Goal: Task Accomplishment & Management: Complete application form

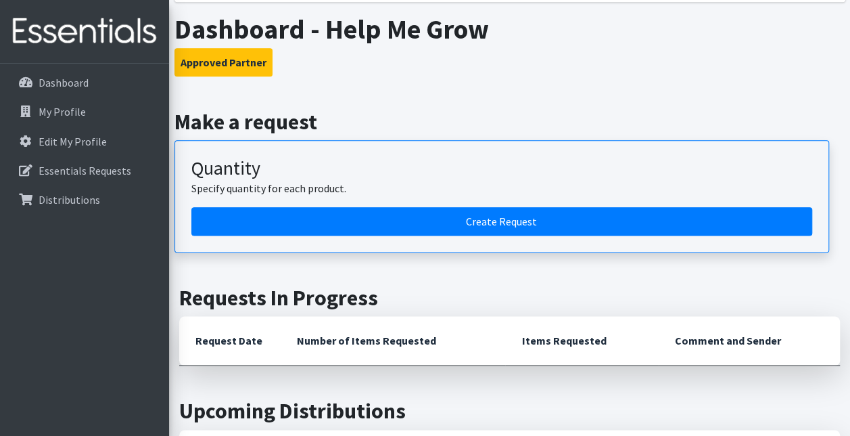
scroll to position [812, 0]
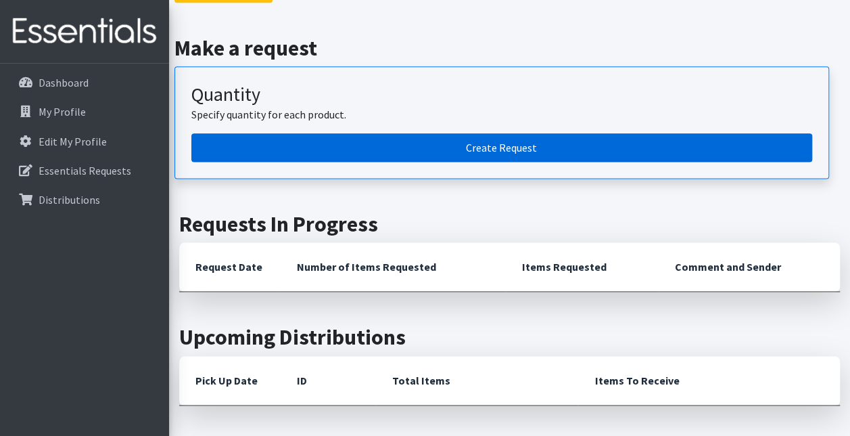
click at [315, 135] on link "Create Request" at bounding box center [501, 147] width 621 height 28
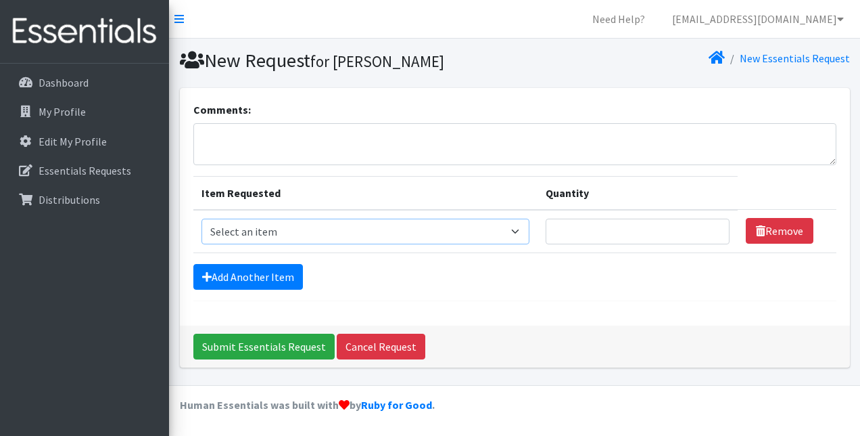
click at [276, 230] on select "Select an item 2T3T(30/child) 3T4T(30/child) 4T5T(30/child) Cloth Diaper Kit (s…" at bounding box center [366, 231] width 329 height 26
select select "939"
click at [202, 218] on select "Select an item 2T3T(30/child) 3T4T(30/child) 4T5T(30/child) Cloth Diaper Kit (s…" at bounding box center [366, 231] width 329 height 26
click at [657, 226] on input "Quantity" at bounding box center [637, 231] width 183 height 26
type input "1"
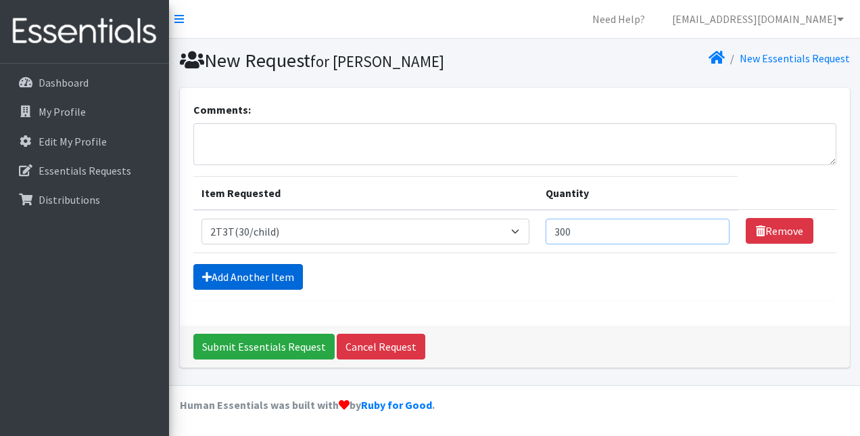
type input "300"
click at [225, 270] on link "Add Another Item" at bounding box center [248, 277] width 110 height 26
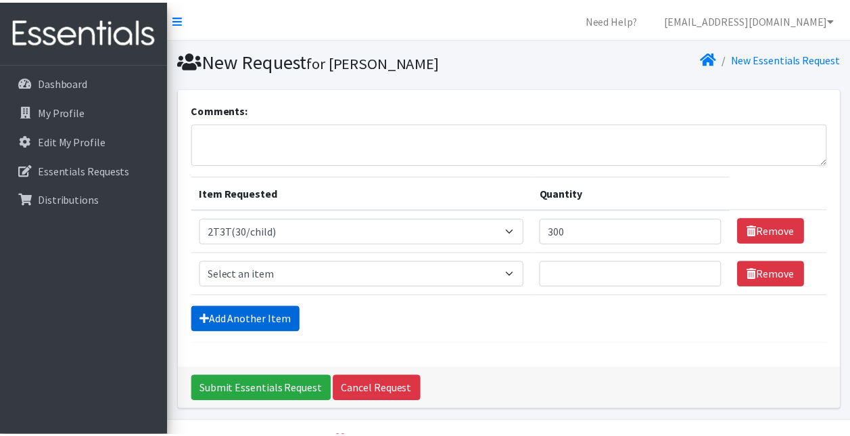
scroll to position [33, 0]
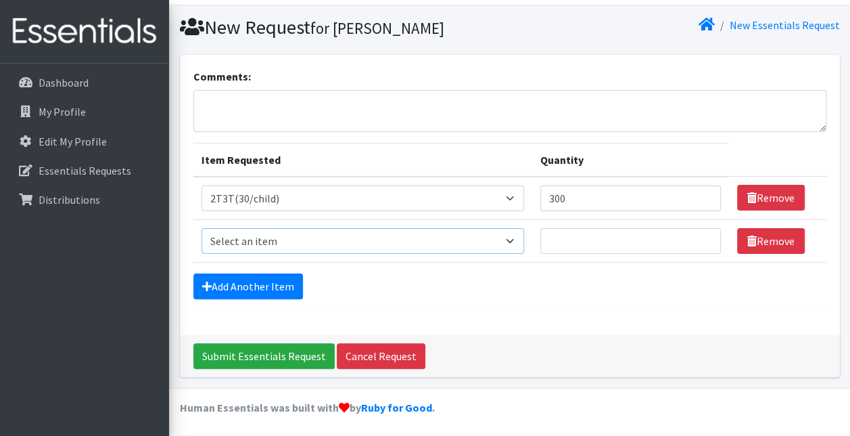
click at [281, 235] on select "Select an item 2T3T(30/child) 3T4T(30/child) 4T5T(30/child) Cloth Diaper Kit (s…" at bounding box center [363, 241] width 323 height 26
click at [618, 76] on div "Comments:" at bounding box center [509, 100] width 633 height 64
click at [313, 231] on select "Select an item 2T3T(30/child) 3T4T(30/child) 4T5T(30/child) Cloth Diaper Kit (s…" at bounding box center [363, 241] width 323 height 26
select select "966"
click at [202, 228] on select "Select an item 2T3T(30/child) 3T4T(30/child) 4T5T(30/child) Cloth Diaper Kit (s…" at bounding box center [363, 241] width 323 height 26
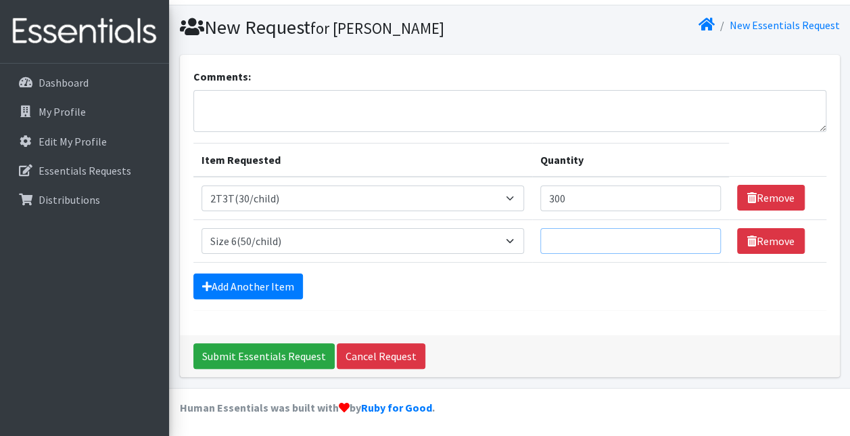
click at [593, 245] on input "Quantity" at bounding box center [630, 241] width 181 height 26
type input "1000"
click at [234, 285] on link "Add Another Item" at bounding box center [248, 286] width 110 height 26
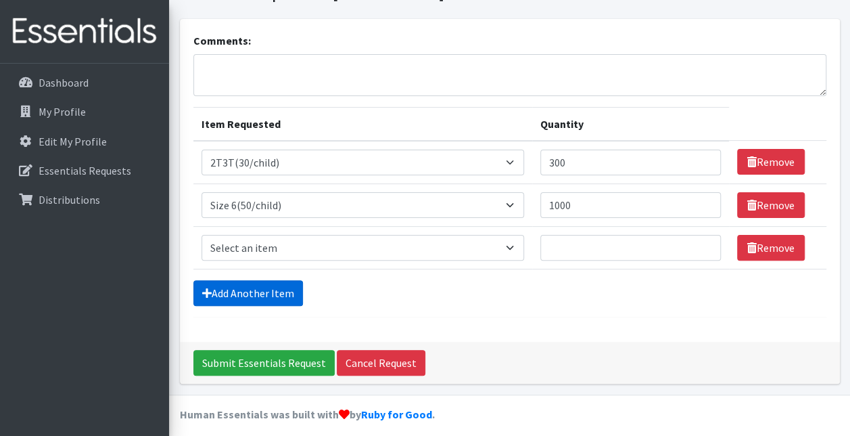
scroll to position [76, 0]
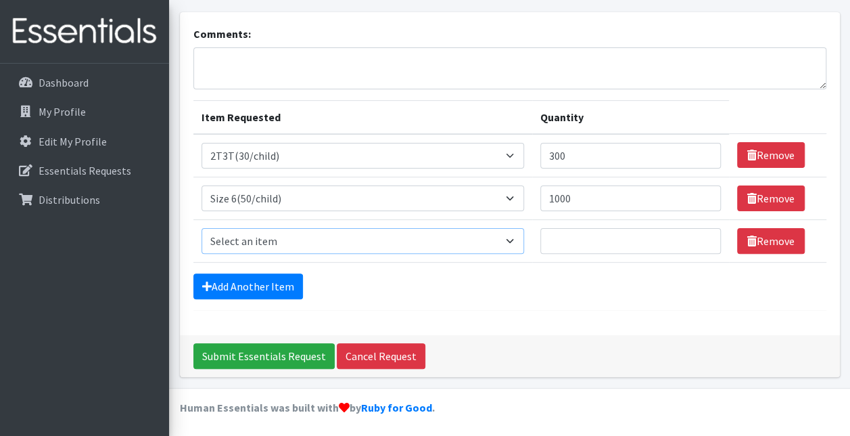
click at [262, 234] on select "Select an item 2T3T(30/child) 3T4T(30/child) 4T5T(30/child) Cloth Diaper Kit (s…" at bounding box center [363, 241] width 323 height 26
select select "964"
click at [202, 228] on select "Select an item 2T3T(30/child) 3T4T(30/child) 4T5T(30/child) Cloth Diaper Kit (s…" at bounding box center [363, 241] width 323 height 26
click at [599, 241] on input "Quantity" at bounding box center [630, 241] width 181 height 26
type input "1000"
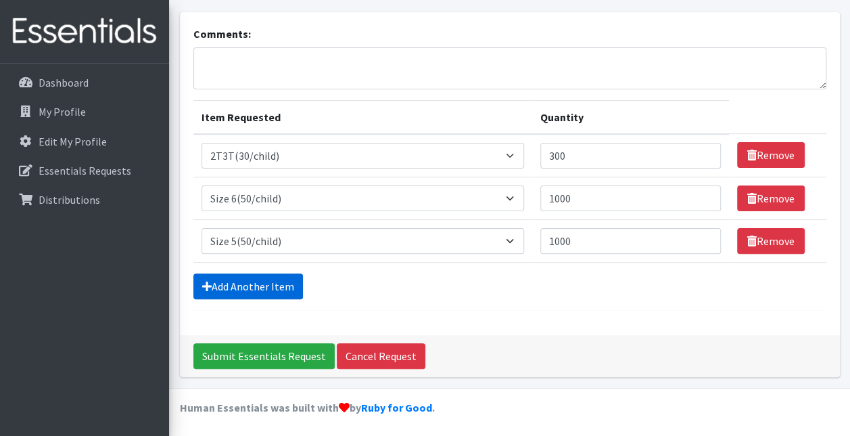
click at [267, 285] on link "Add Another Item" at bounding box center [248, 286] width 110 height 26
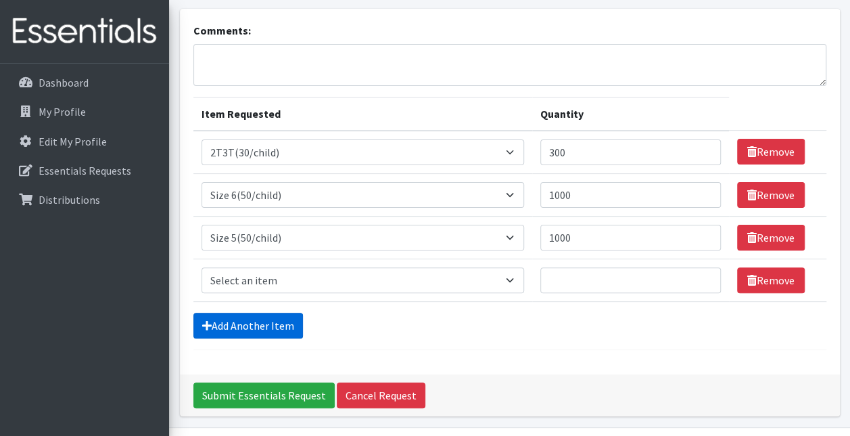
scroll to position [118, 0]
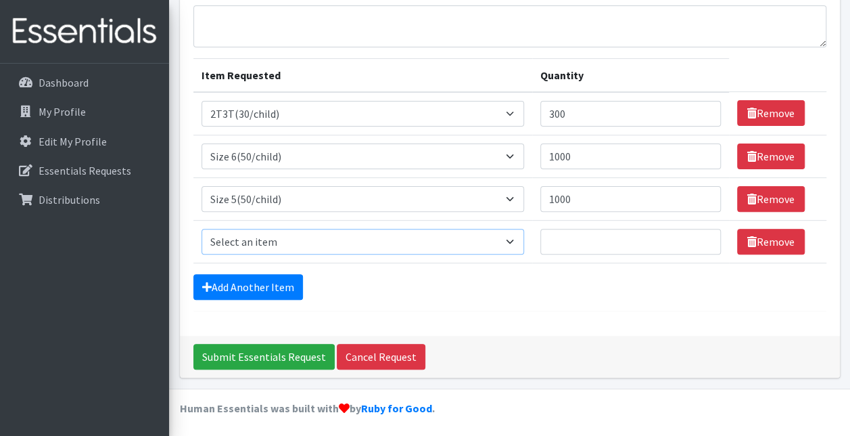
click at [259, 237] on select "Select an item 2T3T(30/child) 3T4T(30/child) 4T5T(30/child) Cloth Diaper Kit (s…" at bounding box center [363, 242] width 323 height 26
select select "963"
click at [202, 229] on select "Select an item 2T3T(30/child) 3T4T(30/child) 4T5T(30/child) Cloth Diaper Kit (s…" at bounding box center [363, 242] width 323 height 26
click at [618, 258] on td "Quantity" at bounding box center [630, 241] width 197 height 43
click at [617, 241] on input "Quantity" at bounding box center [630, 242] width 181 height 26
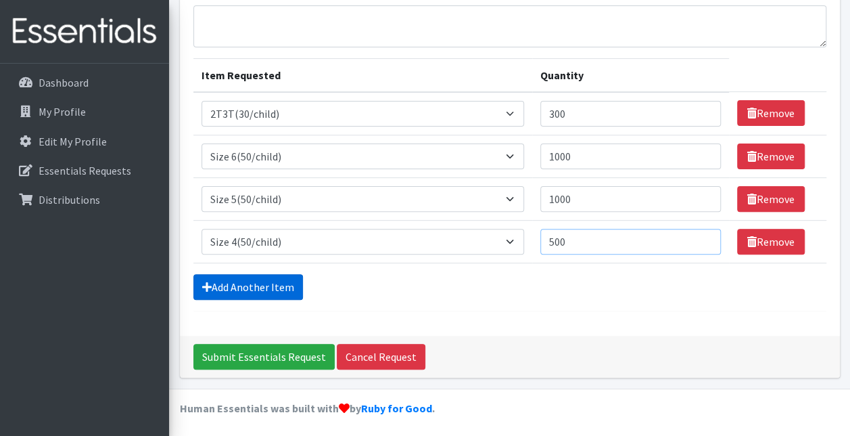
type input "500"
click at [239, 278] on link "Add Another Item" at bounding box center [248, 287] width 110 height 26
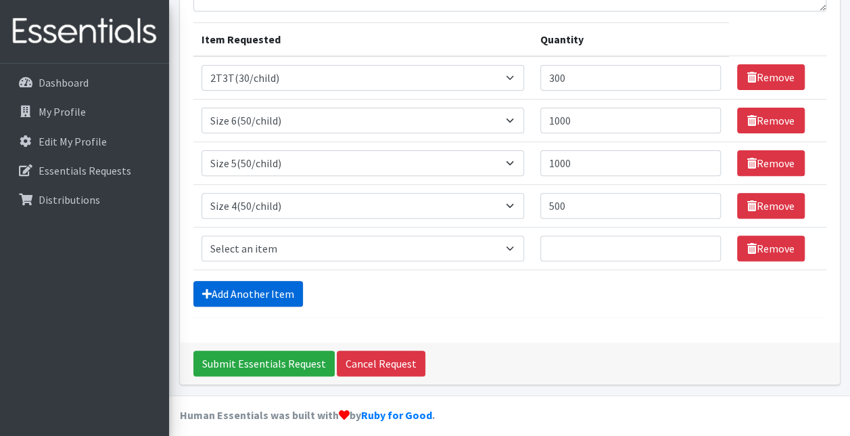
scroll to position [160, 0]
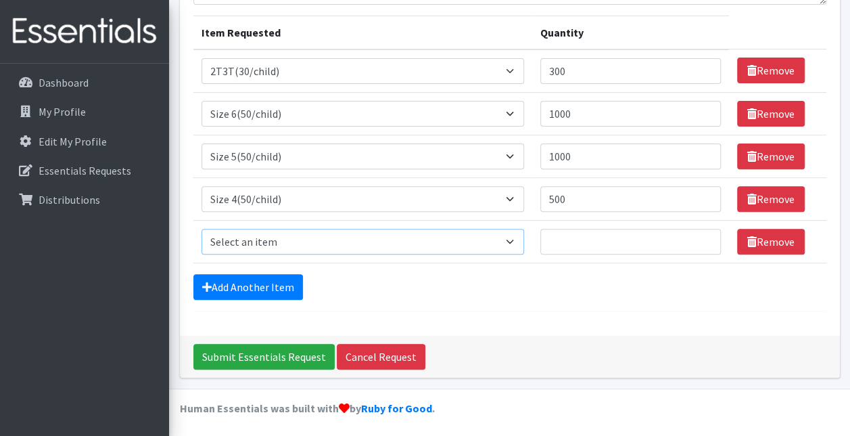
click at [252, 235] on select "Select an item 2T3T(30/child) 3T4T(30/child) 4T5T(30/child) Cloth Diaper Kit (s…" at bounding box center [363, 242] width 323 height 26
select select "954"
click at [202, 229] on select "Select an item 2T3T(30/child) 3T4T(30/child) 4T5T(30/child) Cloth Diaper Kit (s…" at bounding box center [363, 242] width 323 height 26
drag, startPoint x: 581, startPoint y: 242, endPoint x: 589, endPoint y: 239, distance: 8.2
click at [582, 242] on input "Quantity" at bounding box center [630, 242] width 181 height 26
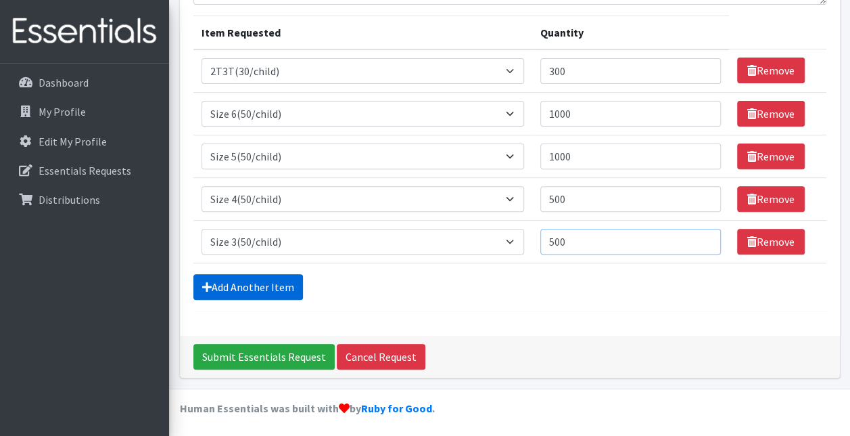
type input "500"
click at [212, 279] on link "Add Another Item" at bounding box center [248, 287] width 110 height 26
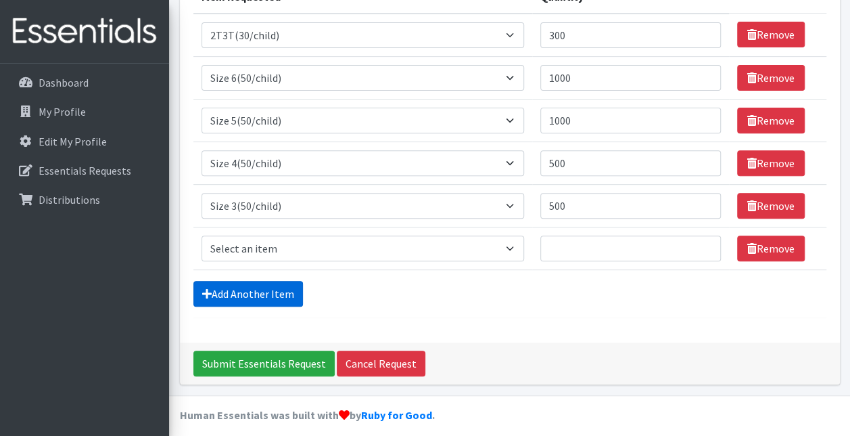
scroll to position [203, 0]
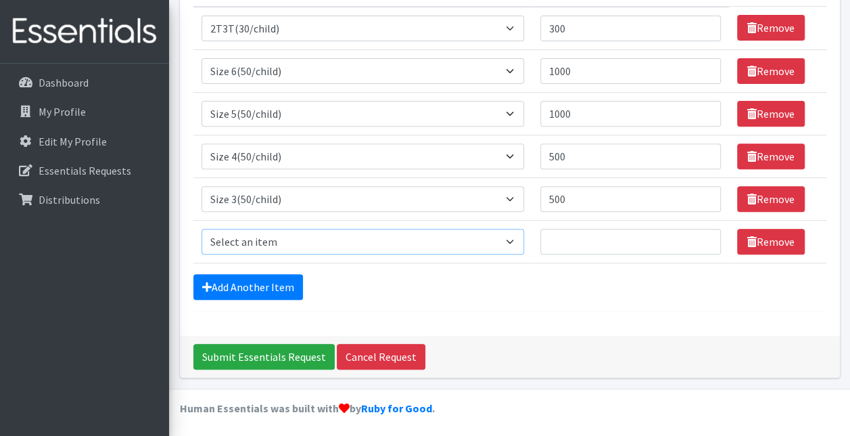
click at [229, 240] on select "Select an item 2T3T(30/child) 3T4T(30/child) 4T5T(30/child) Cloth Diaper Kit (s…" at bounding box center [363, 242] width 323 height 26
select select "951"
click at [202, 229] on select "Select an item 2T3T(30/child) 3T4T(30/child) 4T5T(30/child) Cloth Diaper Kit (s…" at bounding box center [363, 242] width 323 height 26
click at [626, 240] on input "Quantity" at bounding box center [630, 242] width 181 height 26
type input "500"
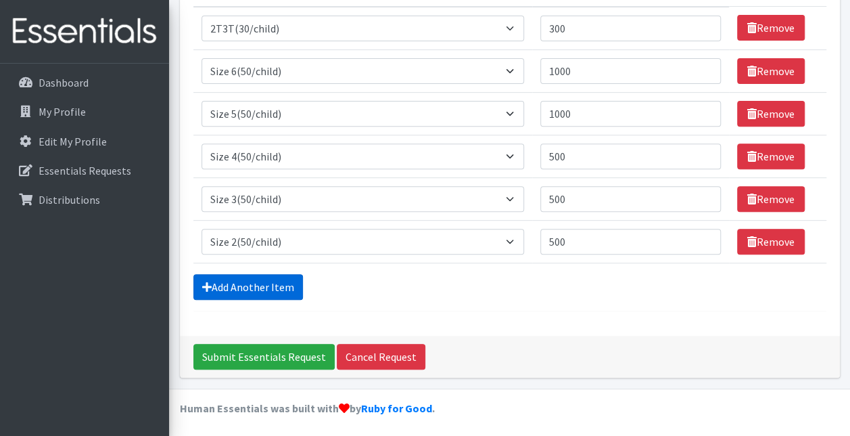
click at [229, 283] on link "Add Another Item" at bounding box center [248, 287] width 110 height 26
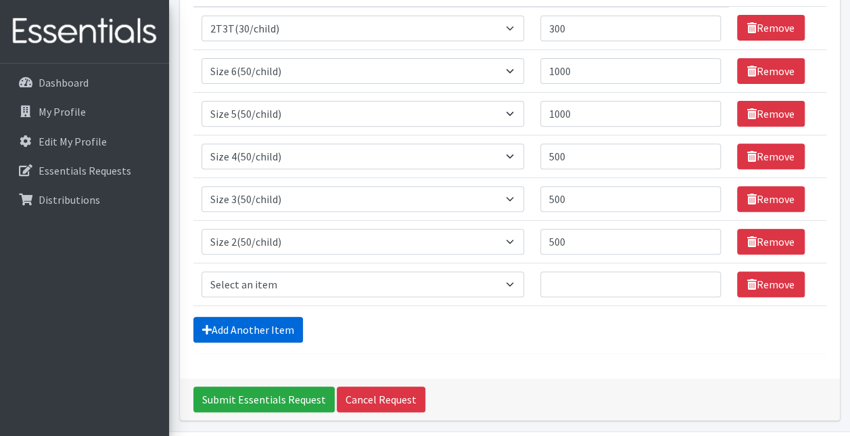
scroll to position [245, 0]
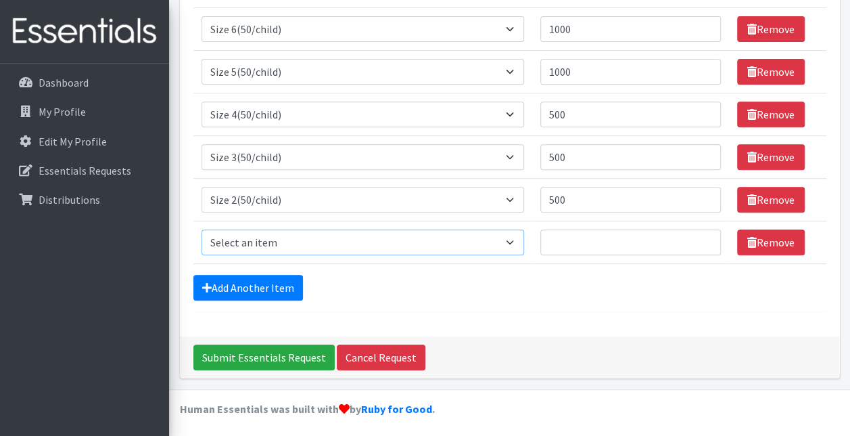
click at [239, 235] on select "Select an item 2T3T(30/child) 3T4T(30/child) 4T5T(30/child) Cloth Diaper Kit (s…" at bounding box center [363, 242] width 323 height 26
select select "950"
click at [202, 229] on select "Select an item 2T3T(30/child) 3T4T(30/child) 4T5T(30/child) Cloth Diaper Kit (s…" at bounding box center [363, 242] width 323 height 26
click at [604, 244] on input "Quantity" at bounding box center [630, 242] width 181 height 26
type input "500"
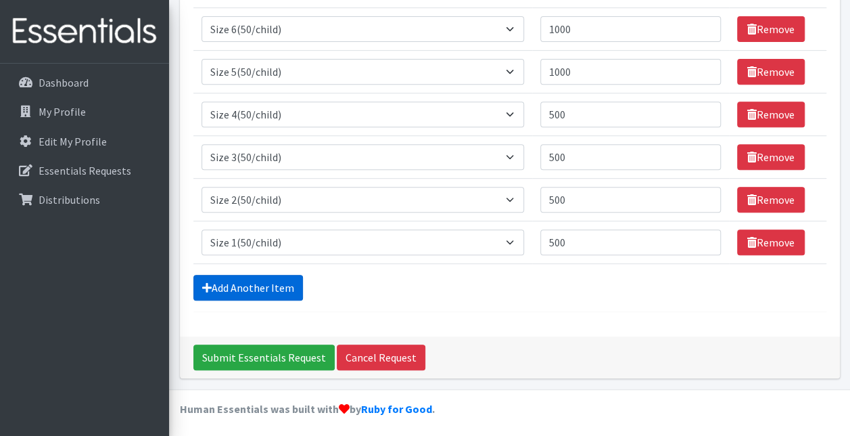
click at [234, 281] on link "Add Another Item" at bounding box center [248, 288] width 110 height 26
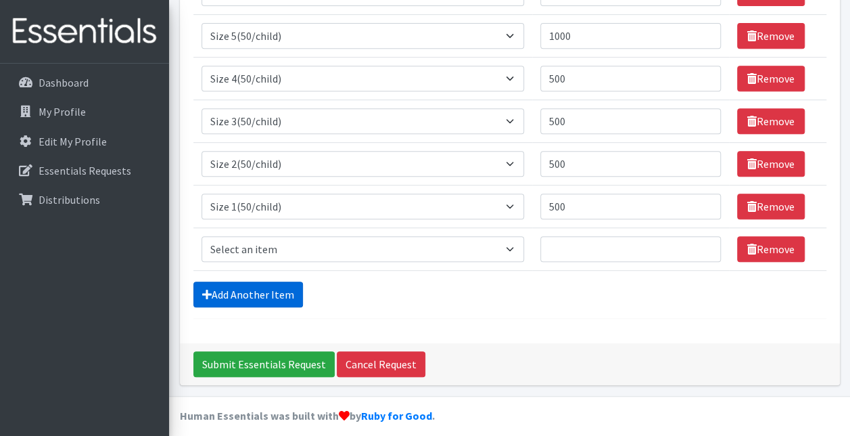
scroll to position [287, 0]
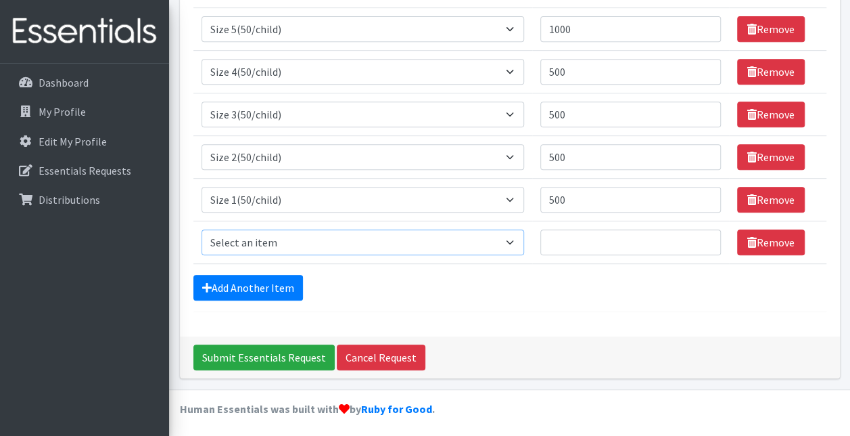
click at [241, 235] on select "Select an item 2T3T(30/child) 3T4T(30/child) 4T5T(30/child) Cloth Diaper Kit (s…" at bounding box center [363, 242] width 323 height 26
select select "961"
click at [202, 229] on select "Select an item 2T3T(30/child) 3T4T(30/child) 4T5T(30/child) Cloth Diaper Kit (s…" at bounding box center [363, 242] width 323 height 26
click at [600, 236] on input "Quantity" at bounding box center [630, 242] width 181 height 26
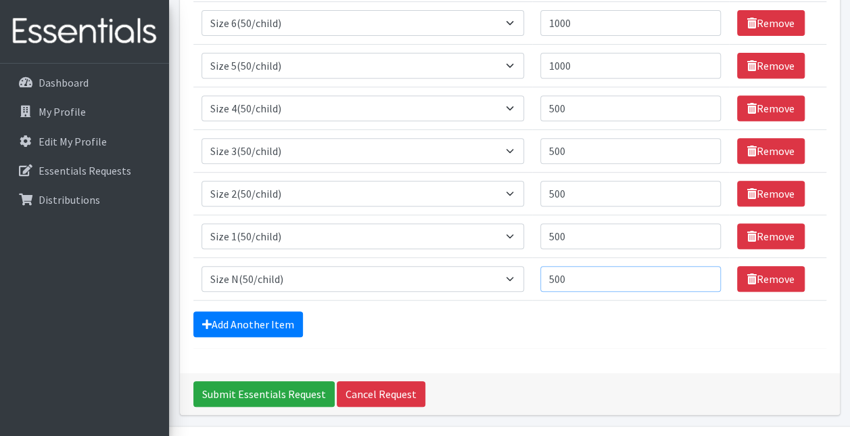
scroll to position [220, 0]
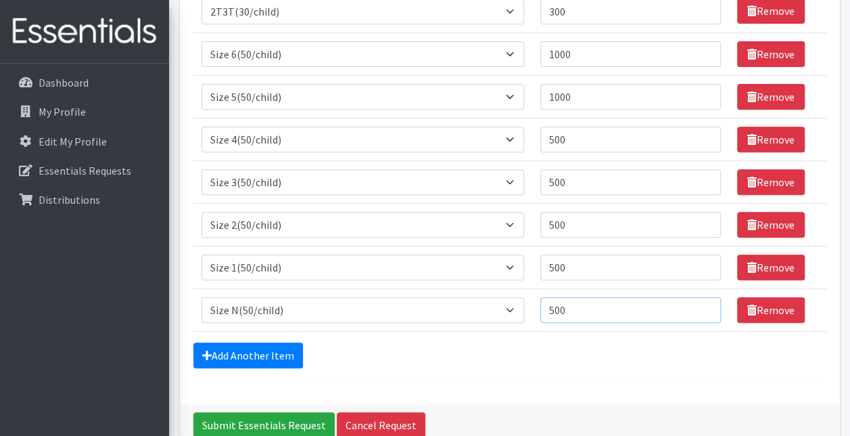
type input "500"
drag, startPoint x: 609, startPoint y: 95, endPoint x: 440, endPoint y: 93, distance: 169.1
click at [440, 93] on tr "Item Requested Select an item 2T3T(30/child) 3T4T(30/child) 4T5T(30/child) Clot…" at bounding box center [509, 96] width 633 height 43
type input "500"
click at [467, 386] on div "Comments: Item Requested Quantity Item Requested Select an item 2T3T(30/child) …" at bounding box center [510, 136] width 660 height 536
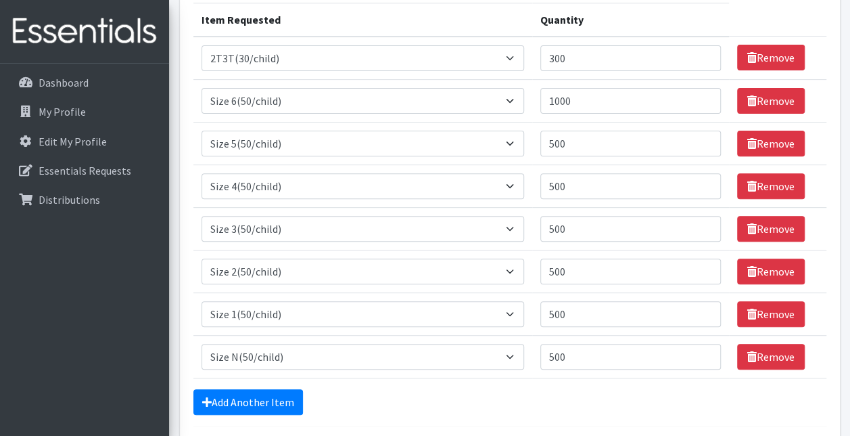
scroll to position [152, 0]
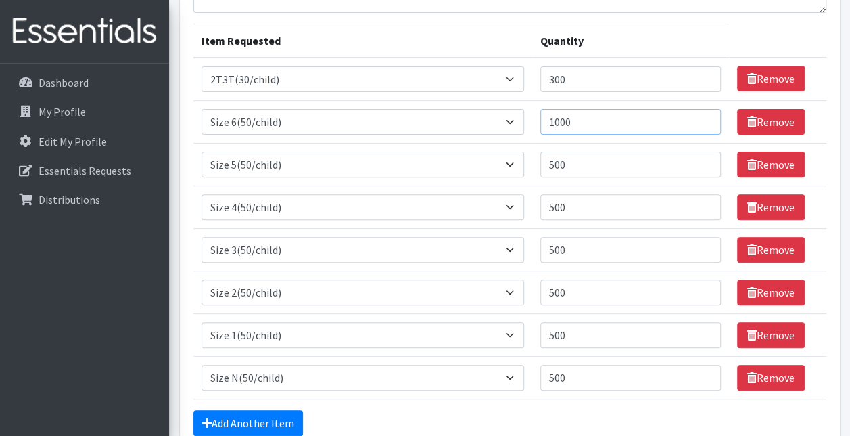
drag, startPoint x: 603, startPoint y: 118, endPoint x: 495, endPoint y: 122, distance: 107.6
click at [495, 122] on tr "Item Requested Select an item 2T3T(30/child) 3T4T(30/child) 4T5T(30/child) Clot…" at bounding box center [509, 121] width 633 height 43
type input "500"
click at [244, 415] on link "Add Another Item" at bounding box center [248, 423] width 110 height 26
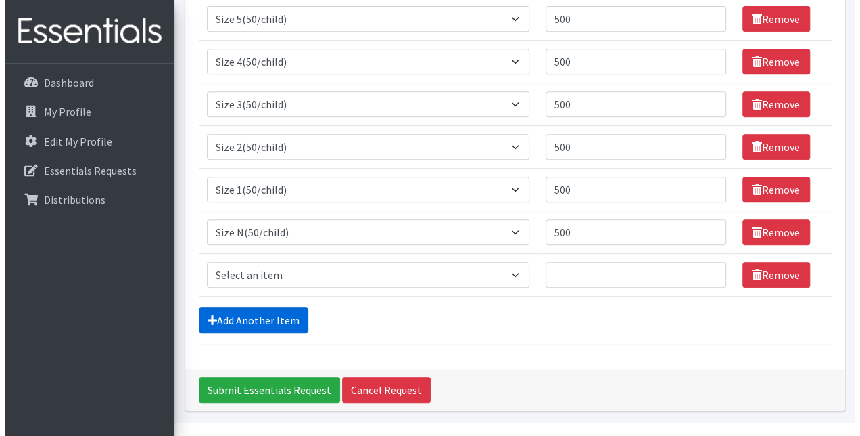
scroll to position [330, 0]
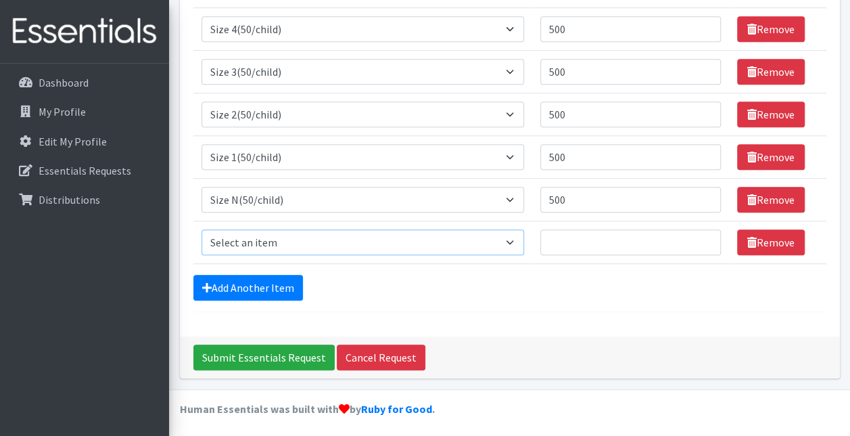
click at [262, 244] on select "Select an item 2T3T(30/child) 3T4T(30/child) 4T5T(30/child) Cloth Diaper Kit (s…" at bounding box center [363, 242] width 323 height 26
select select "953"
click at [202, 229] on select "Select an item 2T3T(30/child) 3T4T(30/child) 4T5T(30/child) Cloth Diaper Kit (s…" at bounding box center [363, 242] width 323 height 26
click at [627, 242] on input "Quantity" at bounding box center [630, 242] width 181 height 26
type input "300"
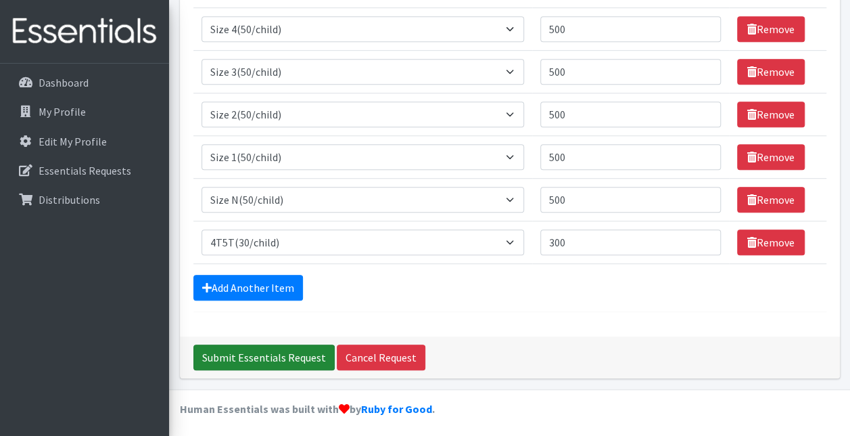
click at [254, 350] on input "Submit Essentials Request" at bounding box center [263, 357] width 141 height 26
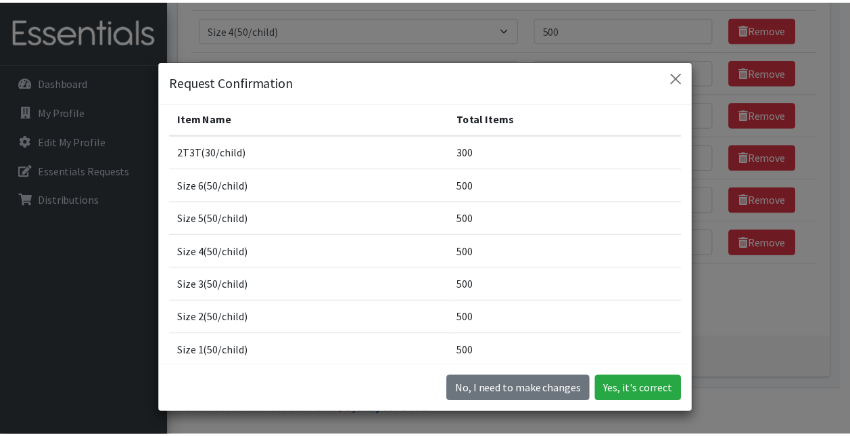
scroll to position [81, 0]
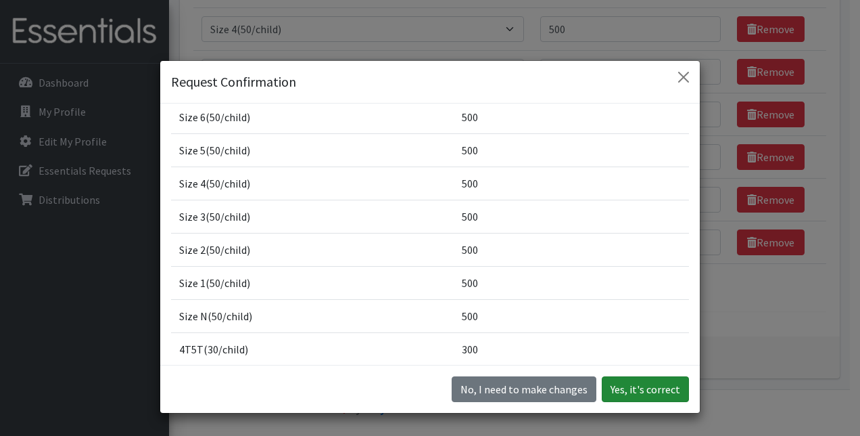
click at [631, 380] on button "Yes, it's correct" at bounding box center [645, 389] width 87 height 26
